Goal: Navigation & Orientation: Find specific page/section

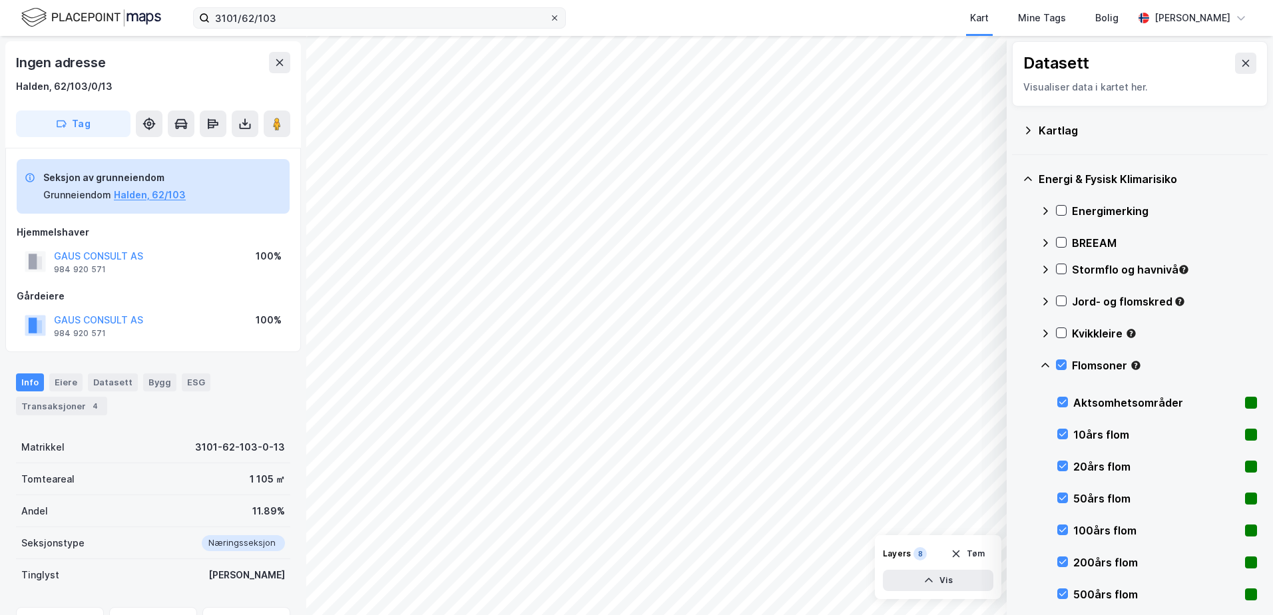
click at [551, 15] on icon at bounding box center [555, 18] width 8 height 8
click at [549, 15] on input "3101/62/103" at bounding box center [380, 18] width 340 height 20
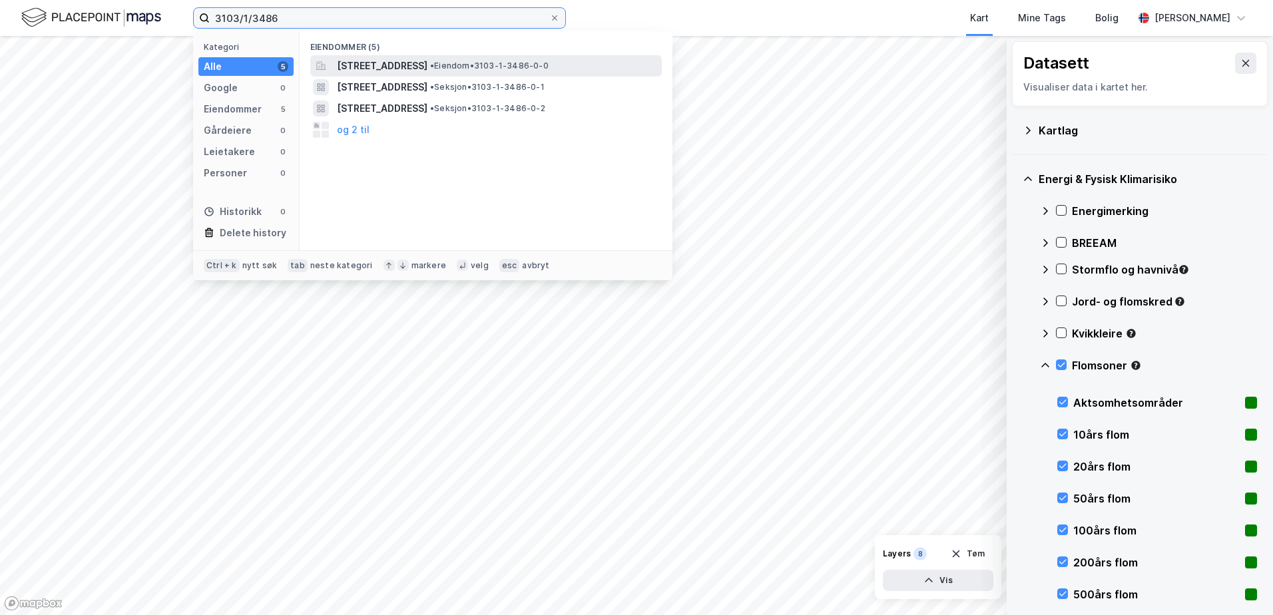
type input "3103/1/3486"
click at [427, 64] on span "[STREET_ADDRESS]" at bounding box center [382, 66] width 91 height 16
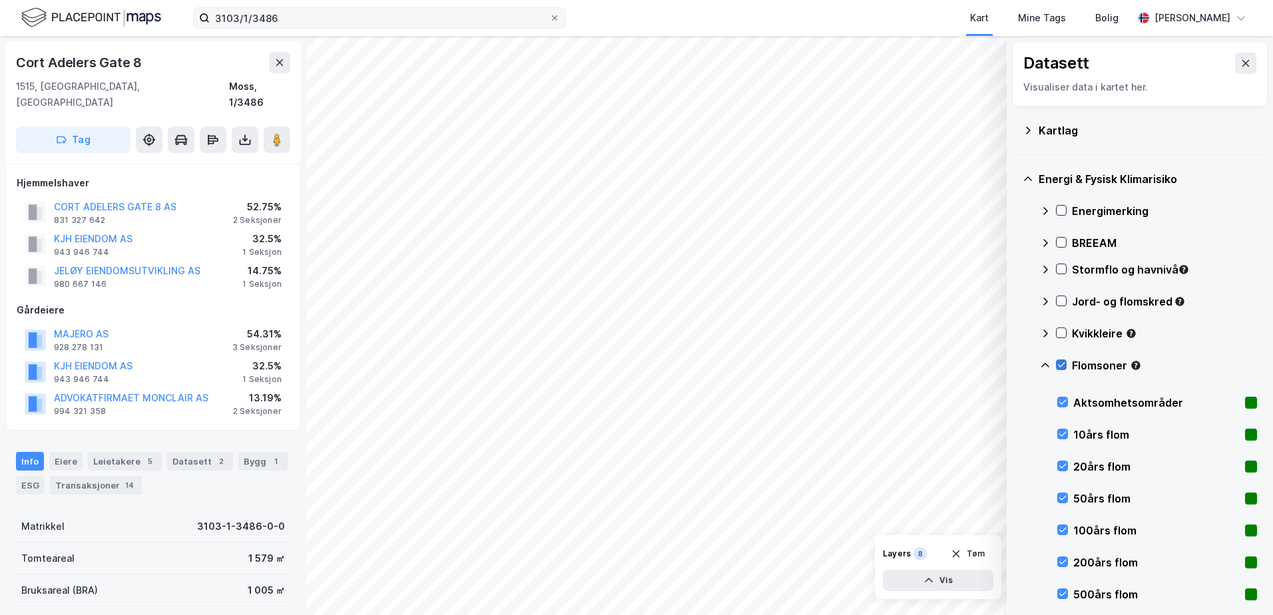
click at [1064, 365] on icon at bounding box center [1061, 364] width 9 height 9
click at [1062, 365] on icon at bounding box center [1061, 364] width 9 height 9
click at [1057, 363] on icon at bounding box center [1061, 364] width 9 height 9
click at [1045, 363] on icon at bounding box center [1045, 365] width 8 height 5
